Goal: Task Accomplishment & Management: Manage account settings

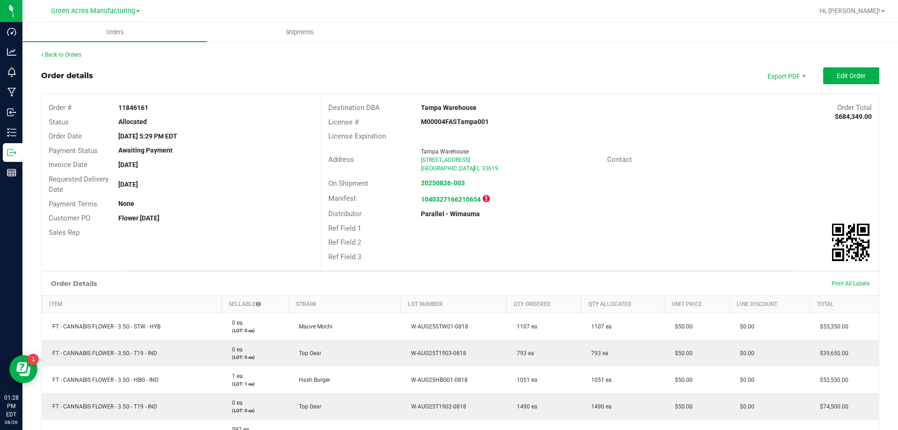
scroll to position [94, 0]
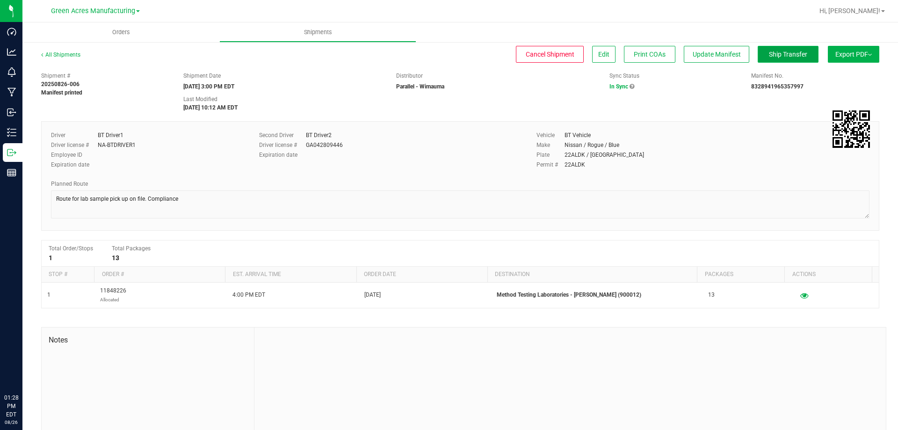
click at [791, 58] on span "Ship Transfer" at bounding box center [788, 53] width 38 height 7
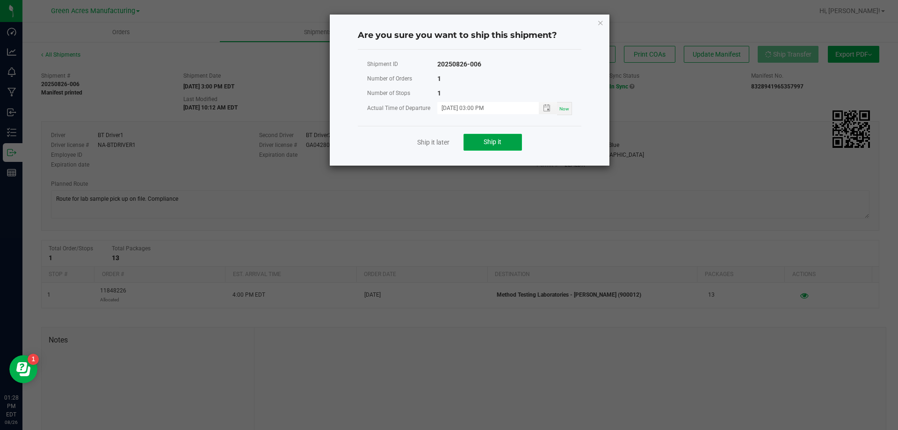
click at [491, 140] on span "Ship it" at bounding box center [492, 141] width 18 height 7
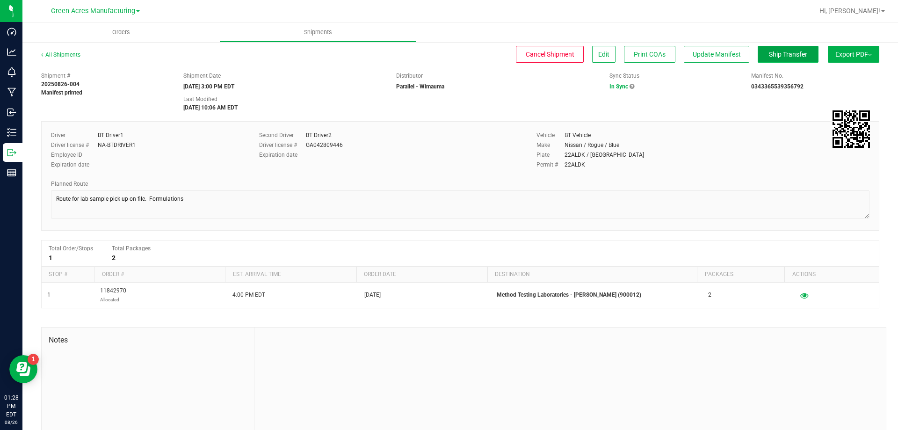
click at [764, 47] on button "Ship Transfer" at bounding box center [787, 54] width 61 height 17
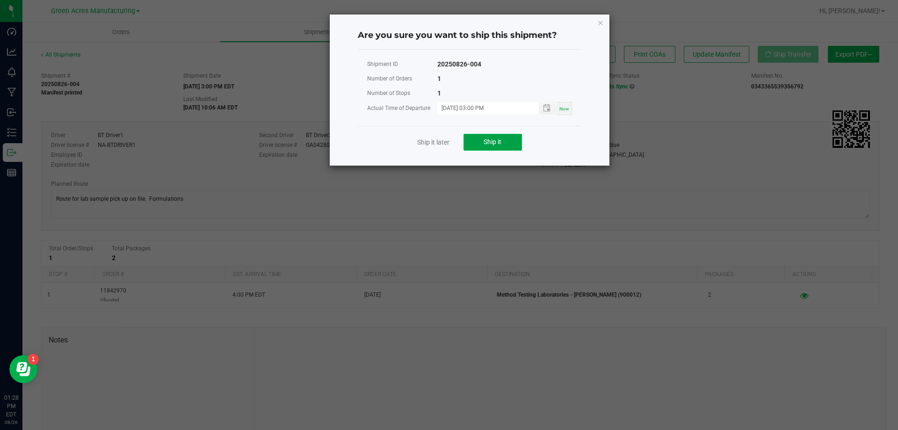
click at [500, 137] on button "Ship it" at bounding box center [492, 142] width 58 height 17
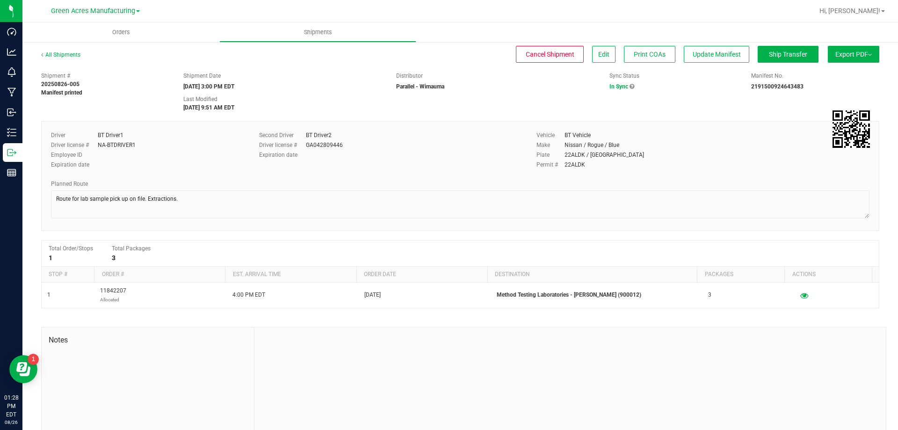
click at [770, 63] on div "All Shipments Cancel Shipment Edit Print COAs Update Manifest Ship Transfer Exp…" at bounding box center [460, 58] width 838 height 17
click at [772, 58] on button "Ship Transfer" at bounding box center [787, 54] width 61 height 17
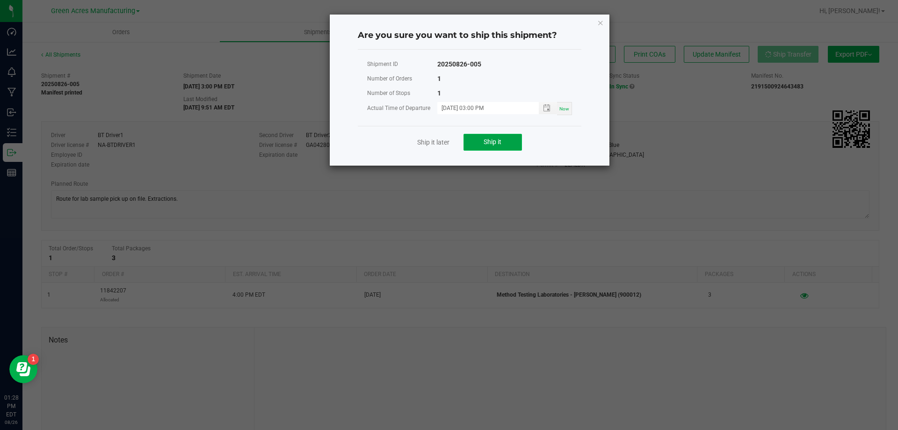
click at [478, 150] on button "Ship it" at bounding box center [492, 142] width 58 height 17
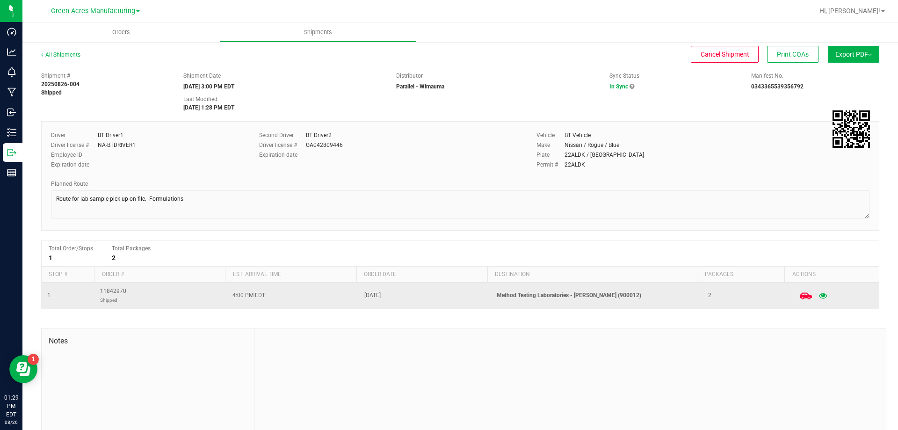
click at [799, 296] on icon at bounding box center [805, 295] width 12 height 7
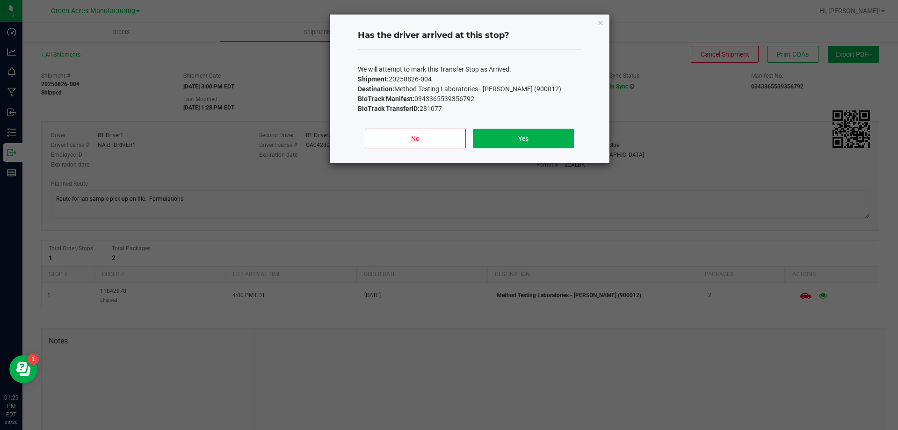
click at [577, 137] on div "No Yes" at bounding box center [469, 142] width 223 height 42
click at [557, 137] on button "Yes" at bounding box center [523, 139] width 101 height 20
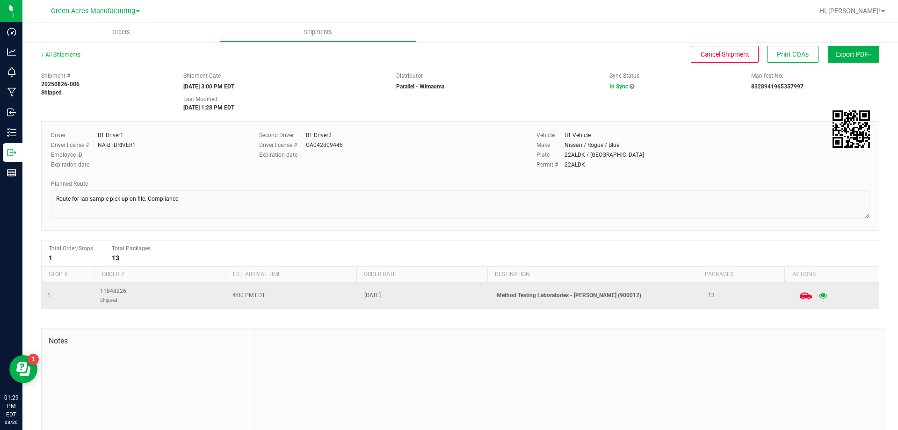
click at [799, 290] on icon at bounding box center [805, 295] width 12 height 12
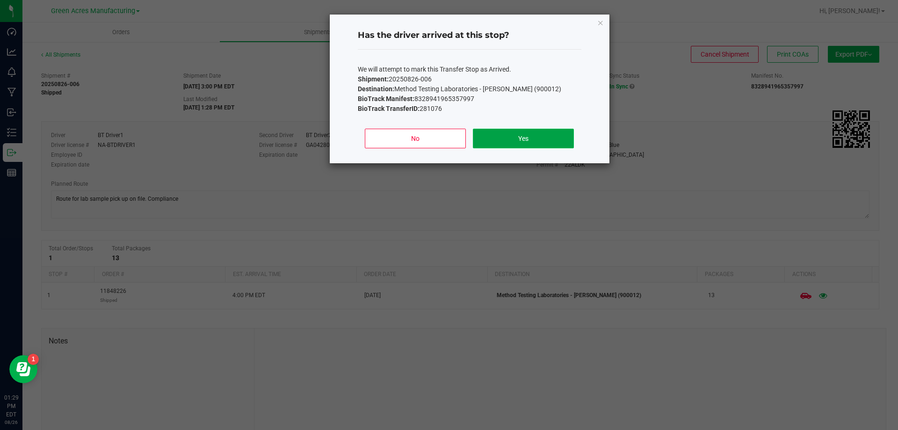
click at [528, 141] on button "Yes" at bounding box center [523, 139] width 101 height 20
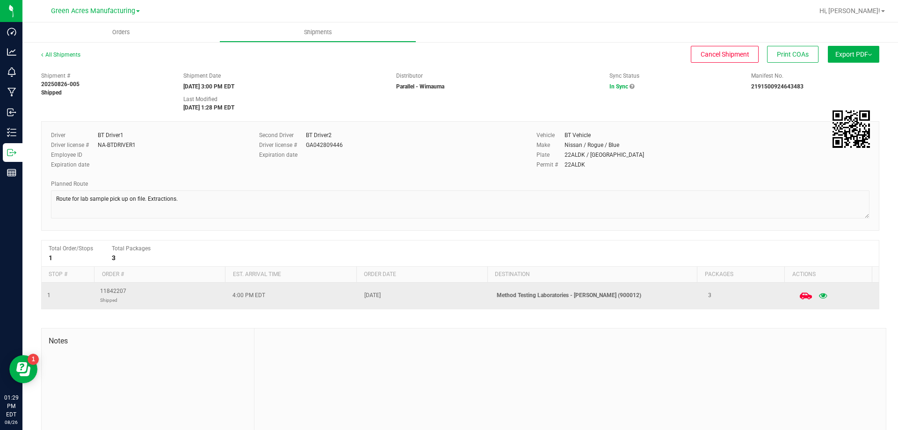
click at [799, 297] on icon at bounding box center [805, 295] width 12 height 7
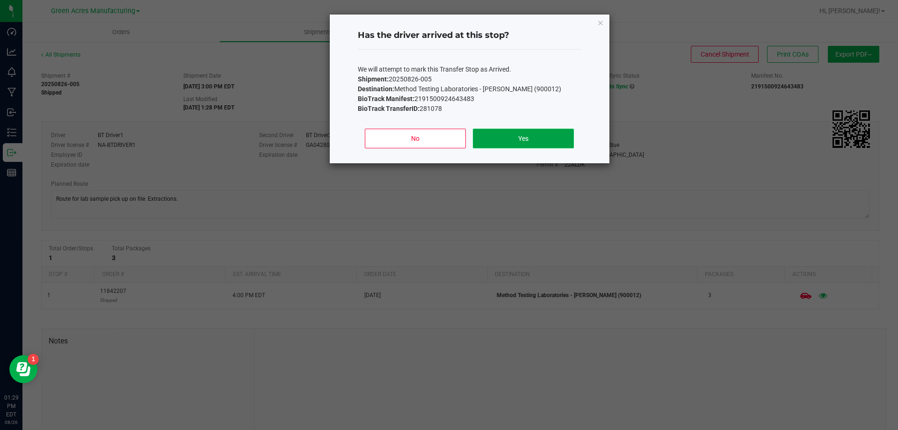
click at [525, 144] on button "Yes" at bounding box center [523, 139] width 101 height 20
